Goal: Navigation & Orientation: Find specific page/section

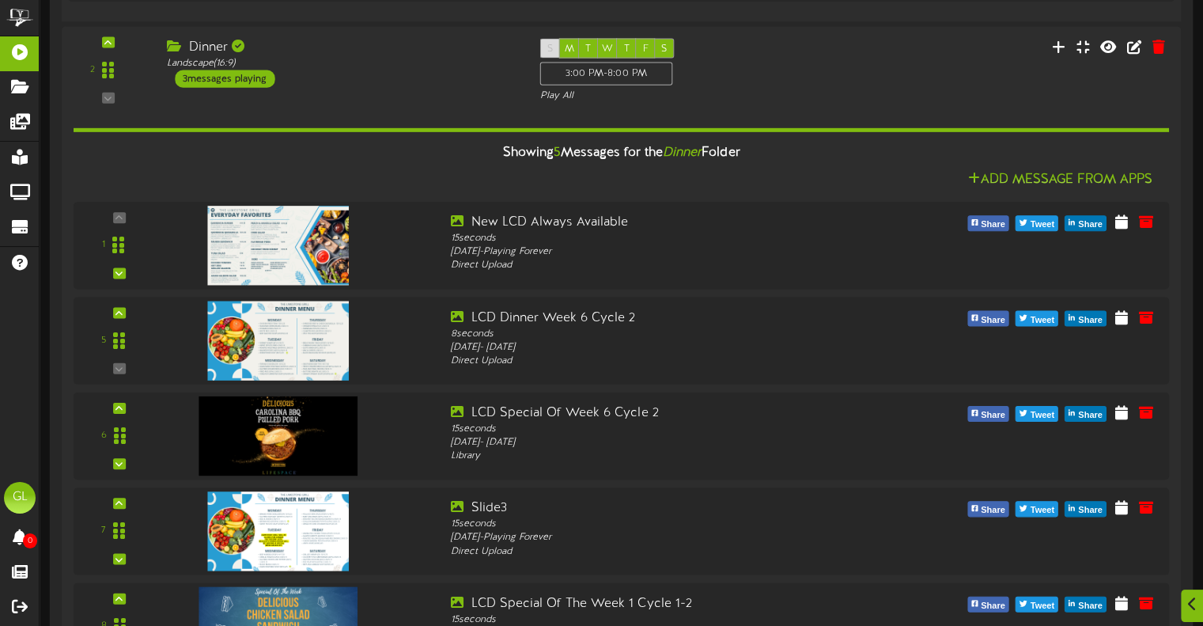
scroll to position [870, 0]
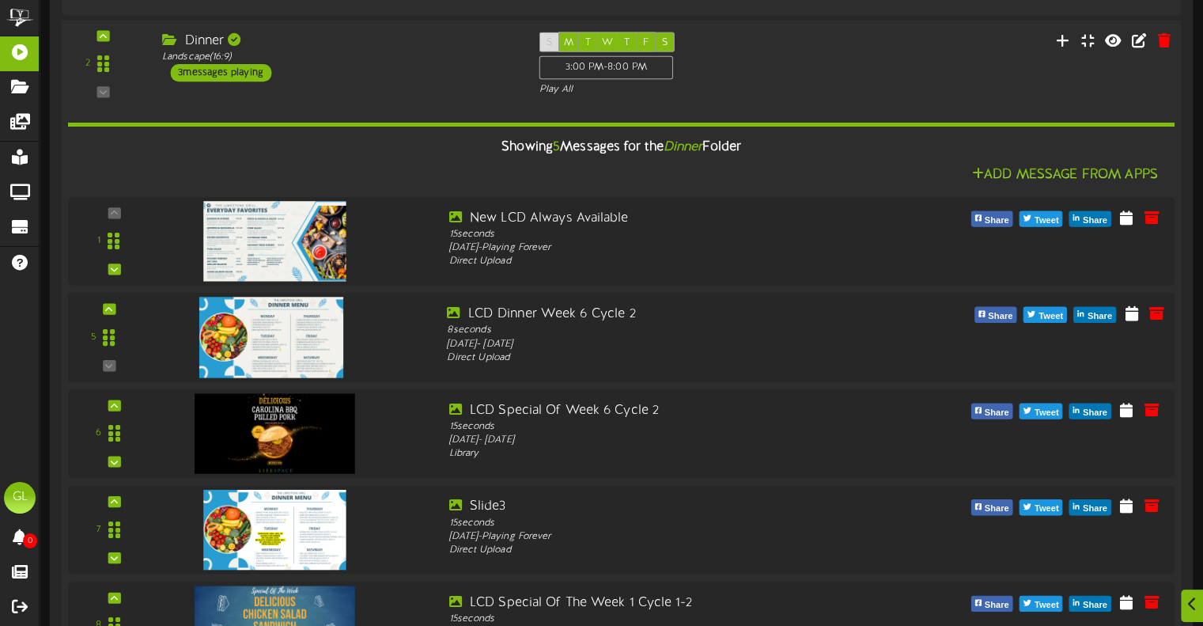
click at [269, 342] on img at bounding box center [271, 337] width 144 height 81
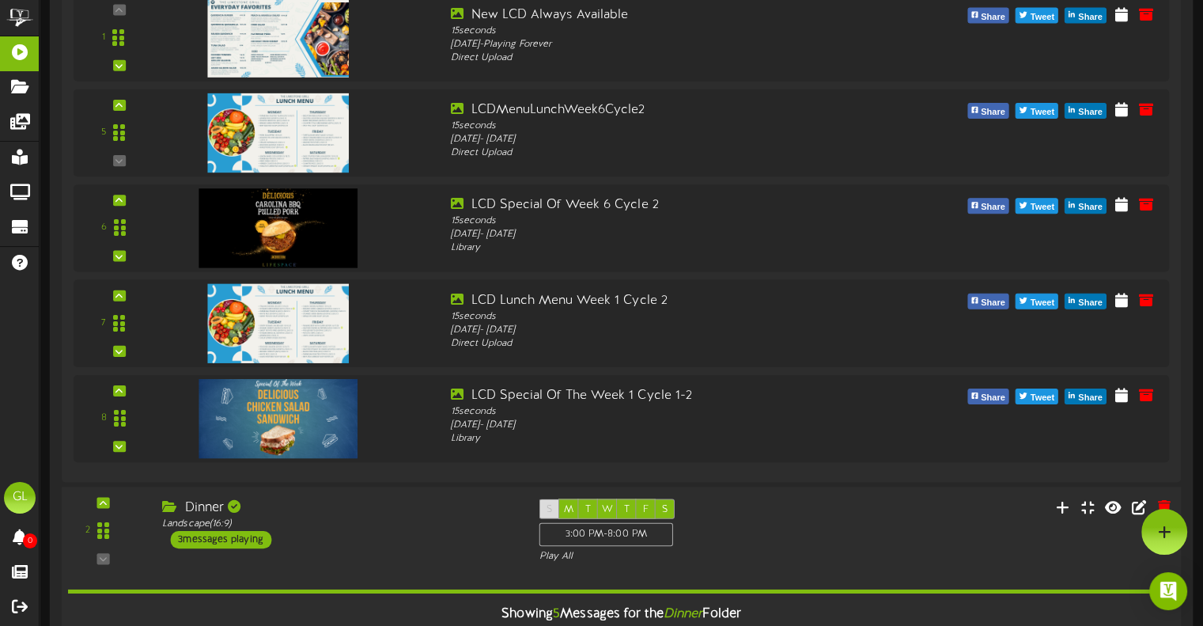
scroll to position [317, 0]
